Goal: Transaction & Acquisition: Obtain resource

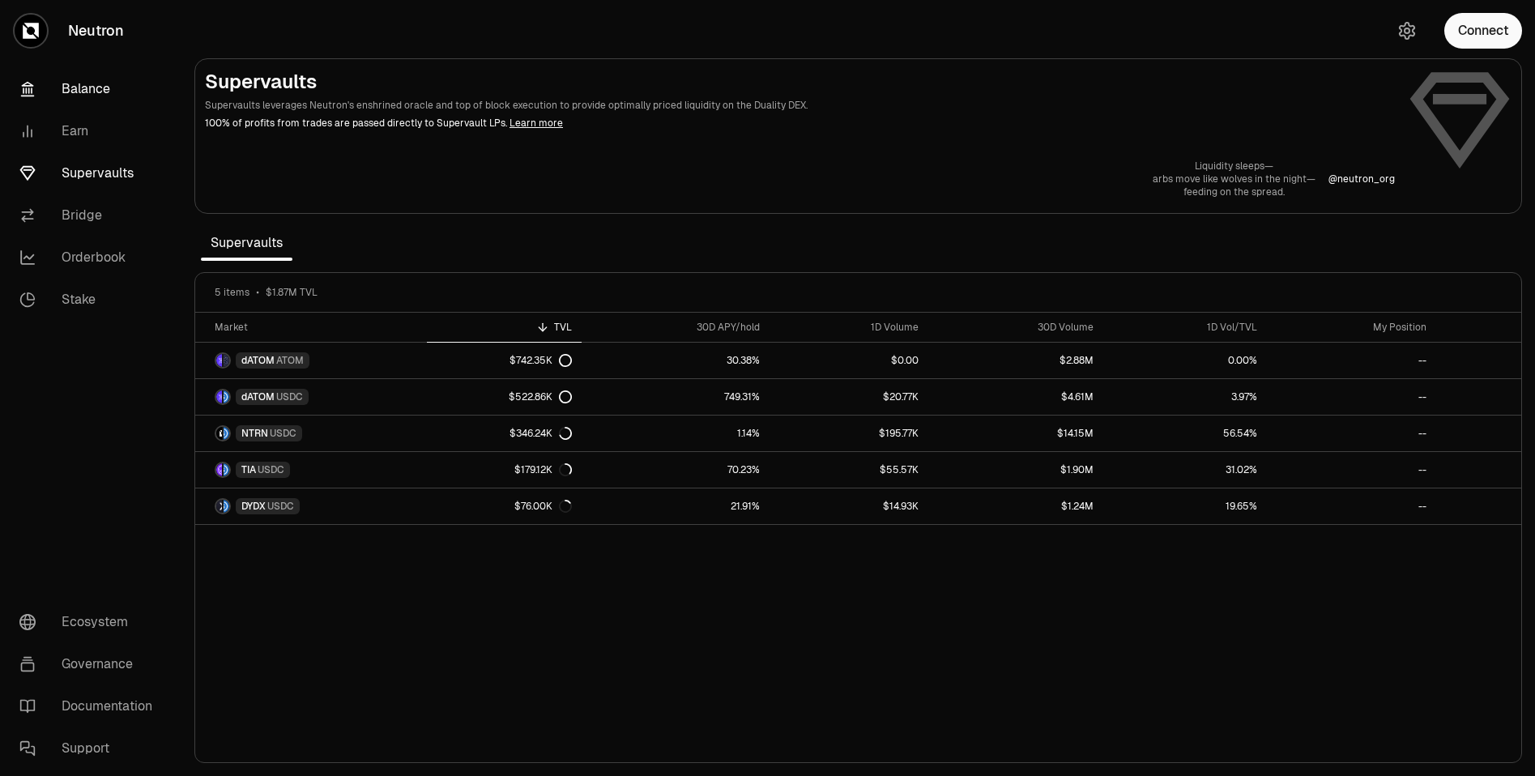
click at [75, 83] on link "Balance" at bounding box center [90, 89] width 169 height 42
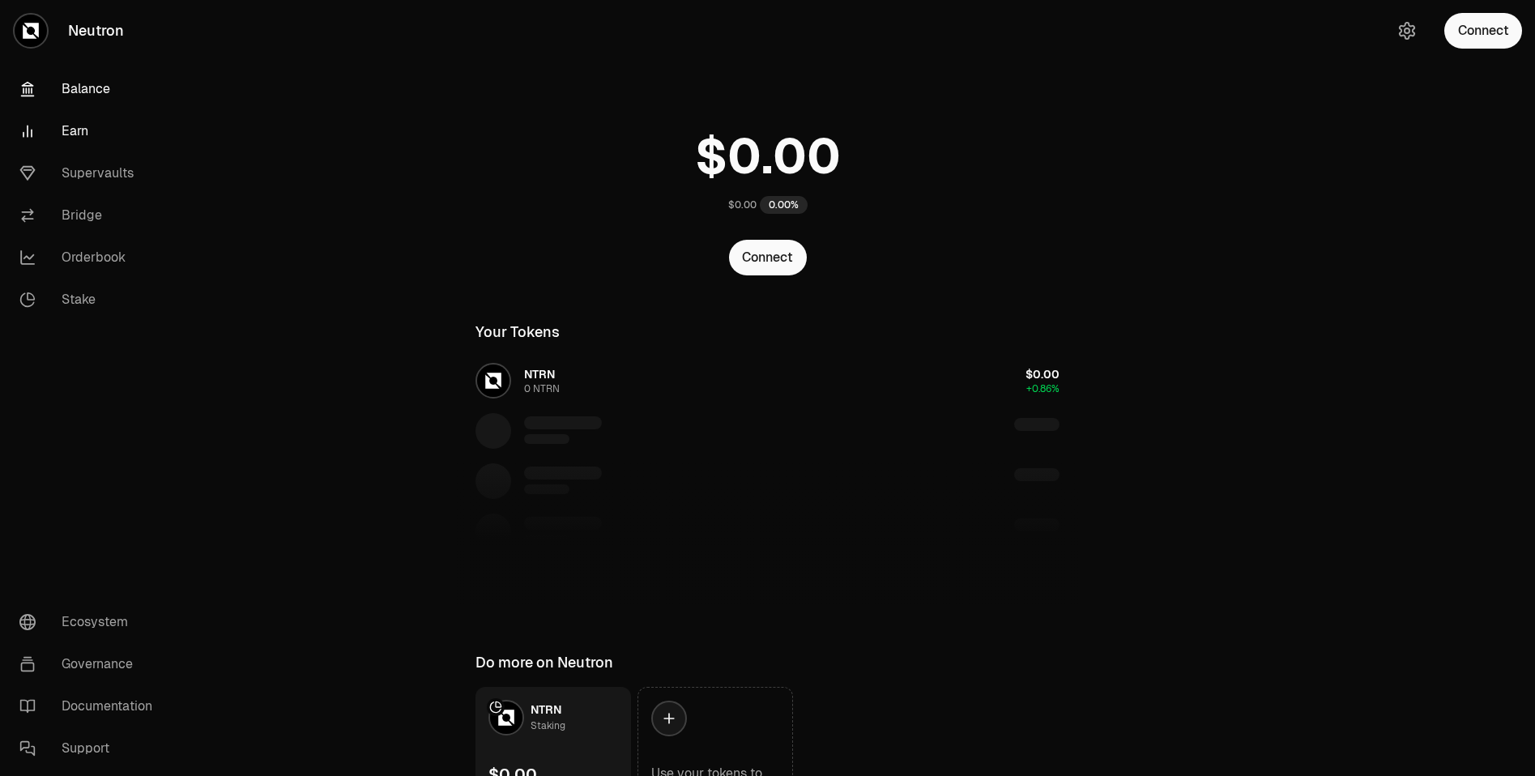
click at [79, 111] on link "Earn" at bounding box center [90, 131] width 169 height 42
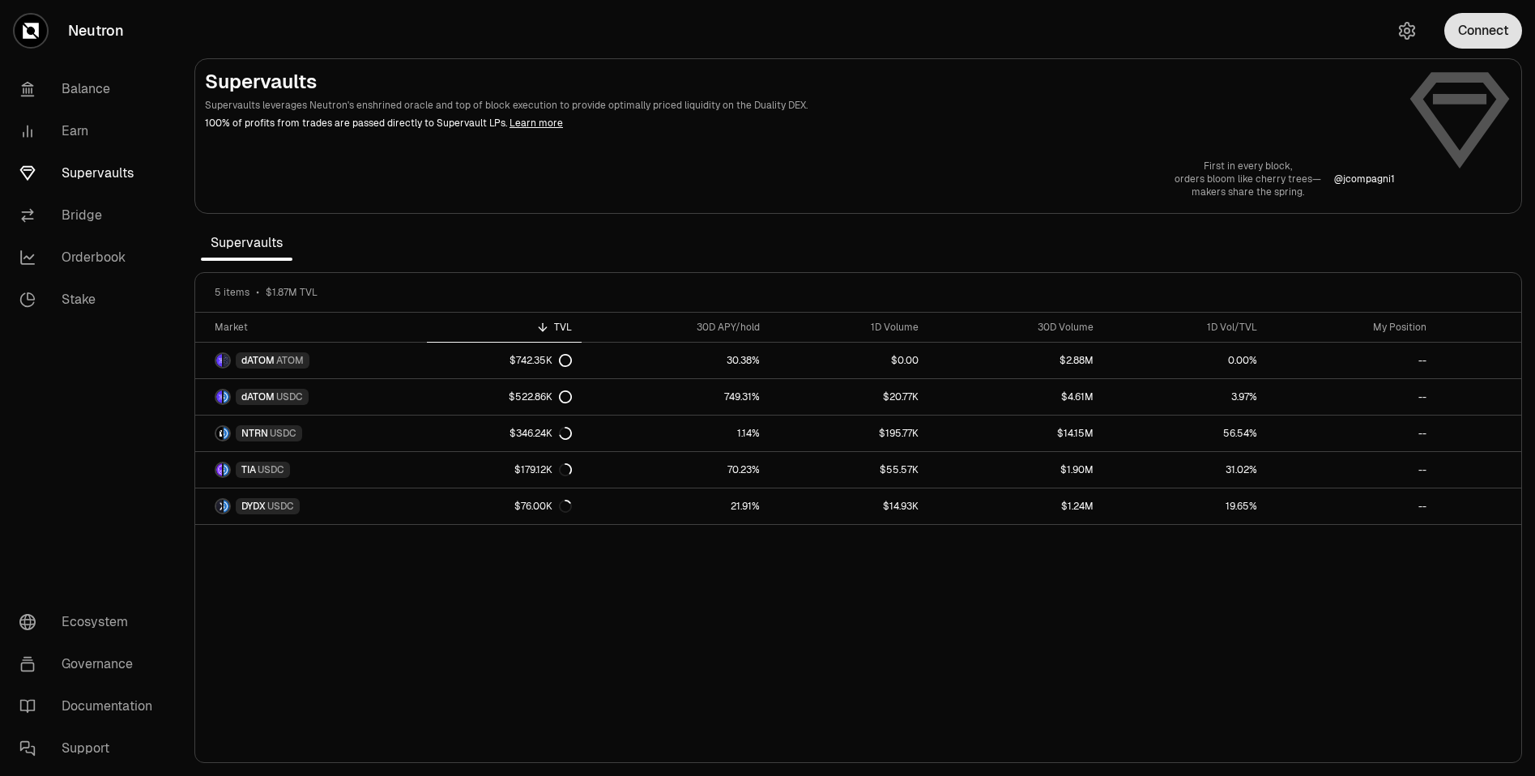
click at [1483, 23] on button "Connect" at bounding box center [1483, 31] width 78 height 36
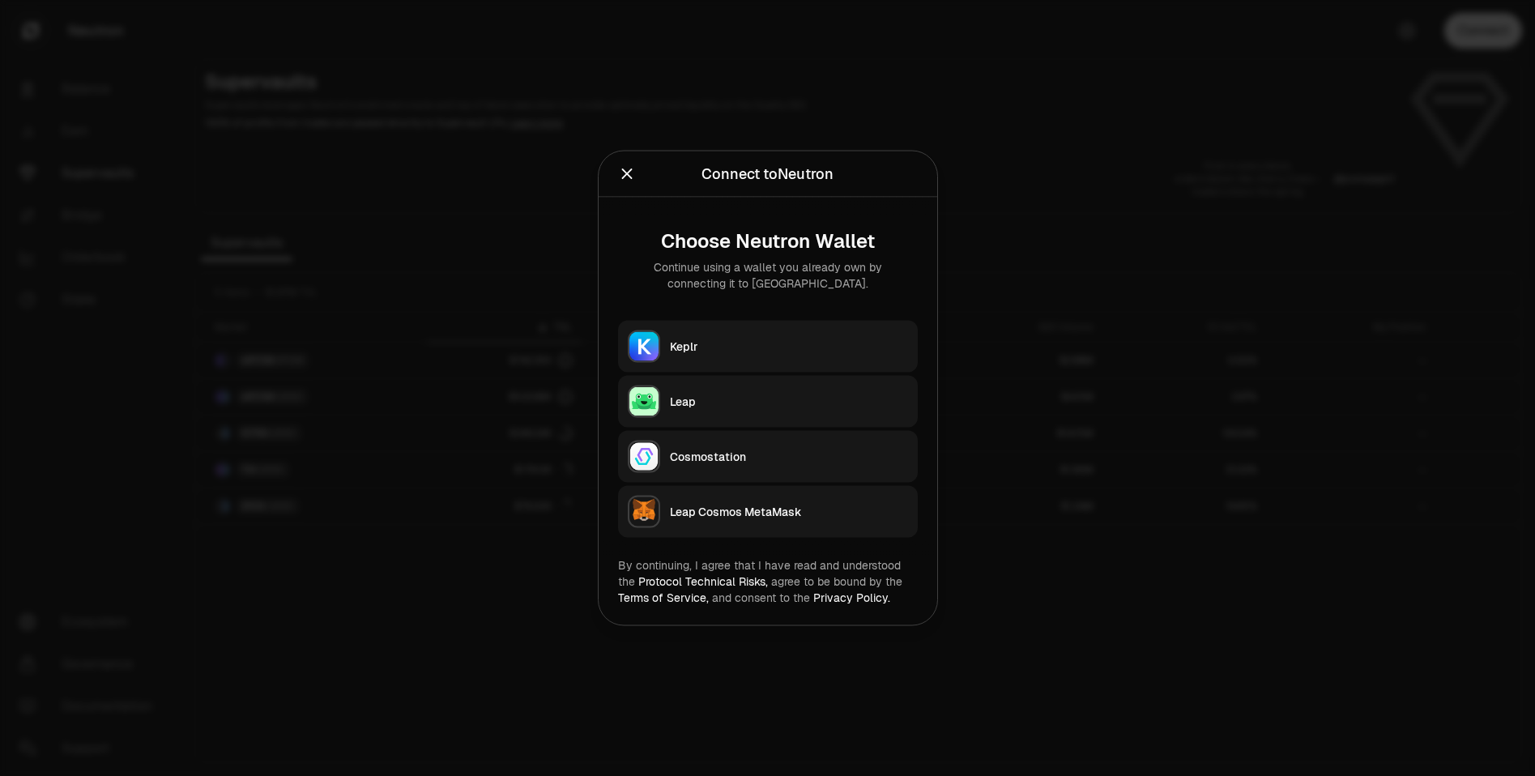
click at [703, 339] on div "Keplr" at bounding box center [789, 347] width 238 height 16
